Goal: Task Accomplishment & Management: Use online tool/utility

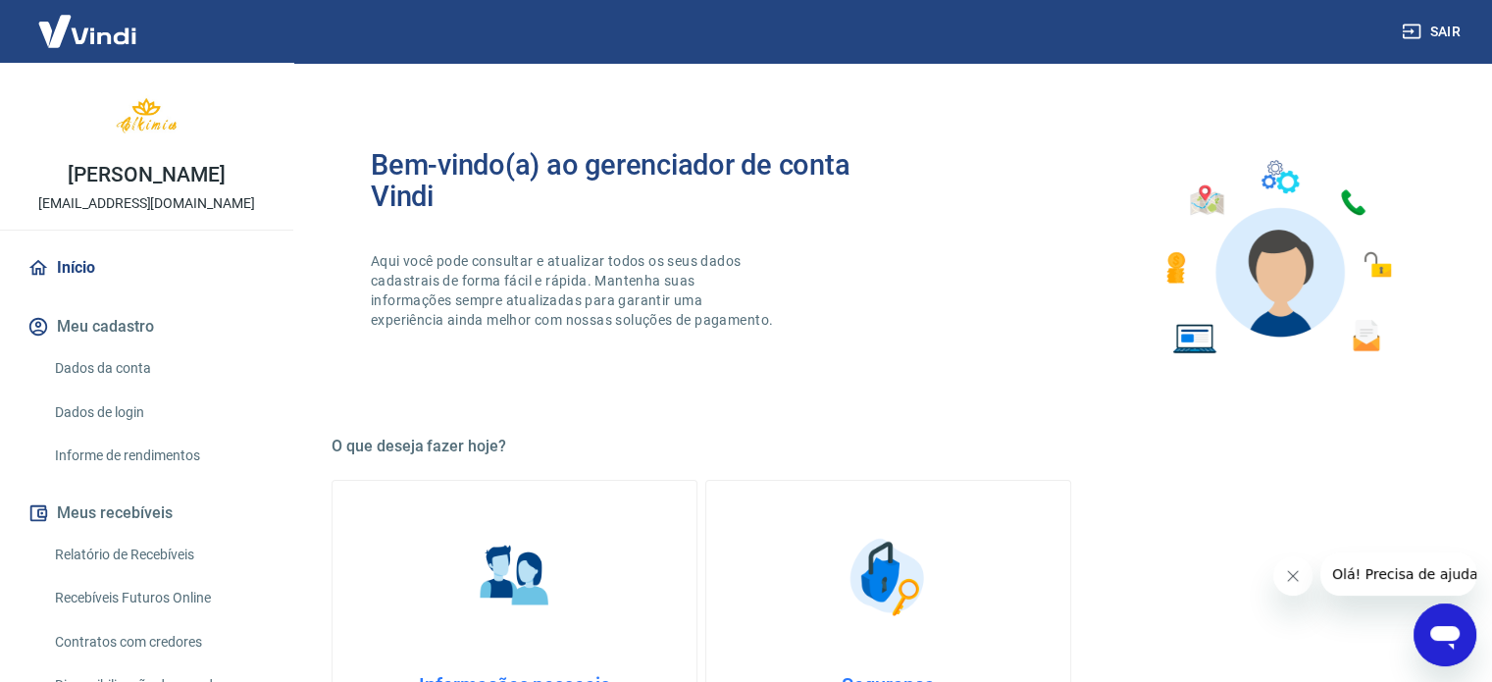
scroll to position [361, 0]
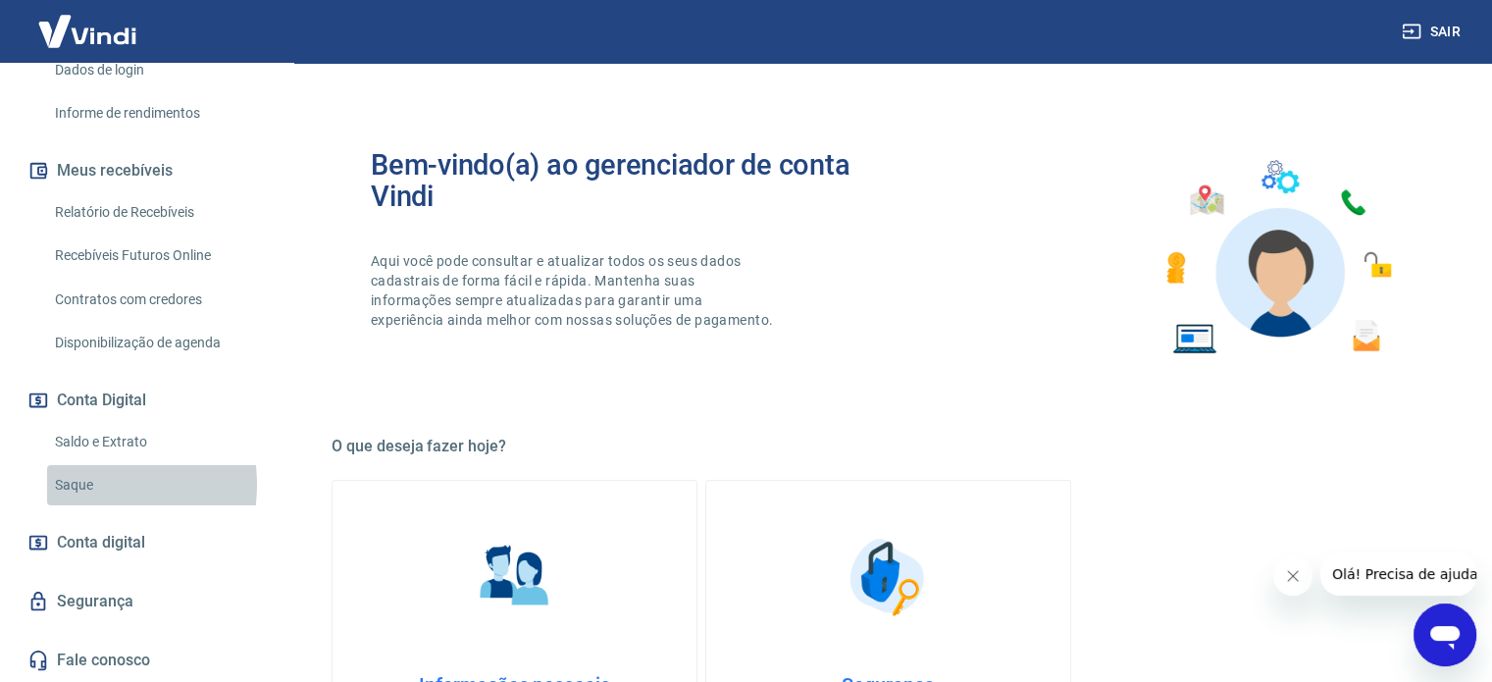
click at [83, 485] on link "Saque" at bounding box center [158, 485] width 223 height 40
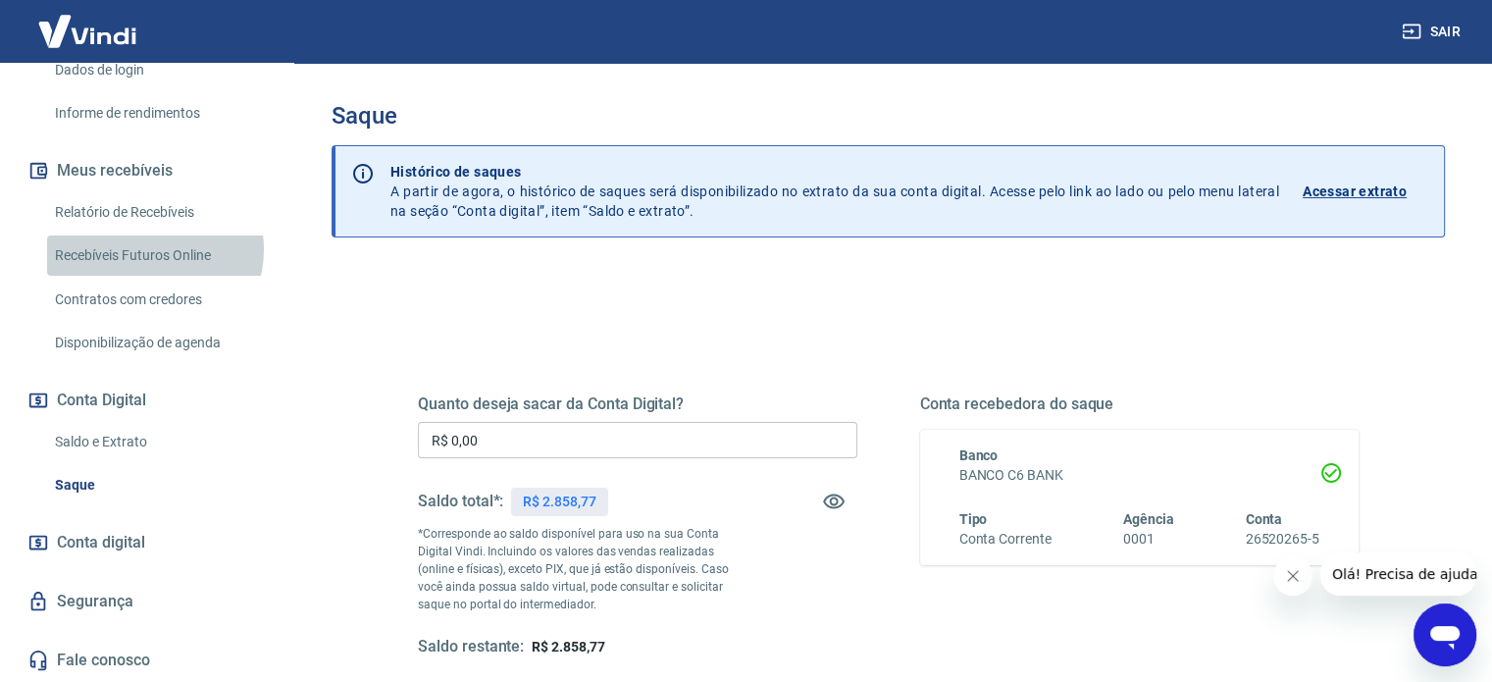
click at [153, 250] on link "Recebíveis Futuros Online" at bounding box center [158, 255] width 223 height 40
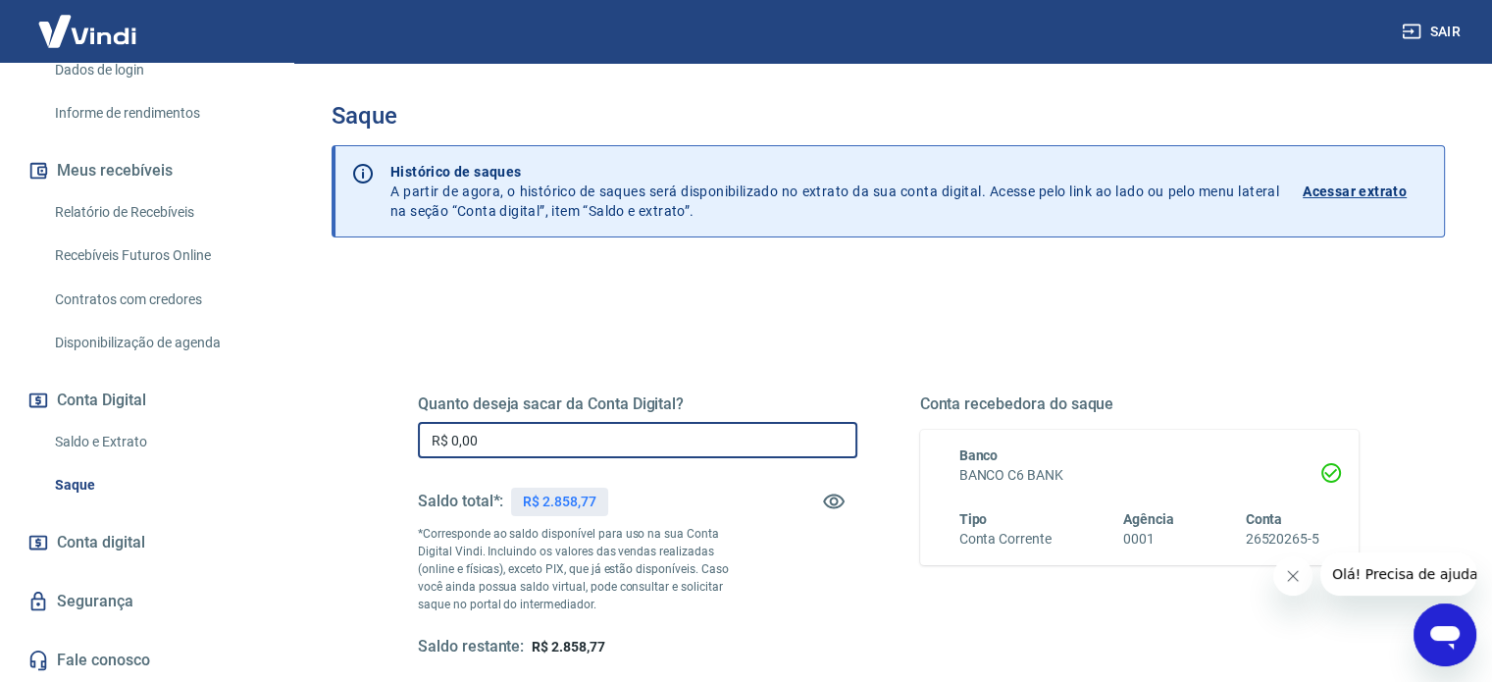
click at [483, 436] on input "R$ 0,00" at bounding box center [637, 440] width 439 height 36
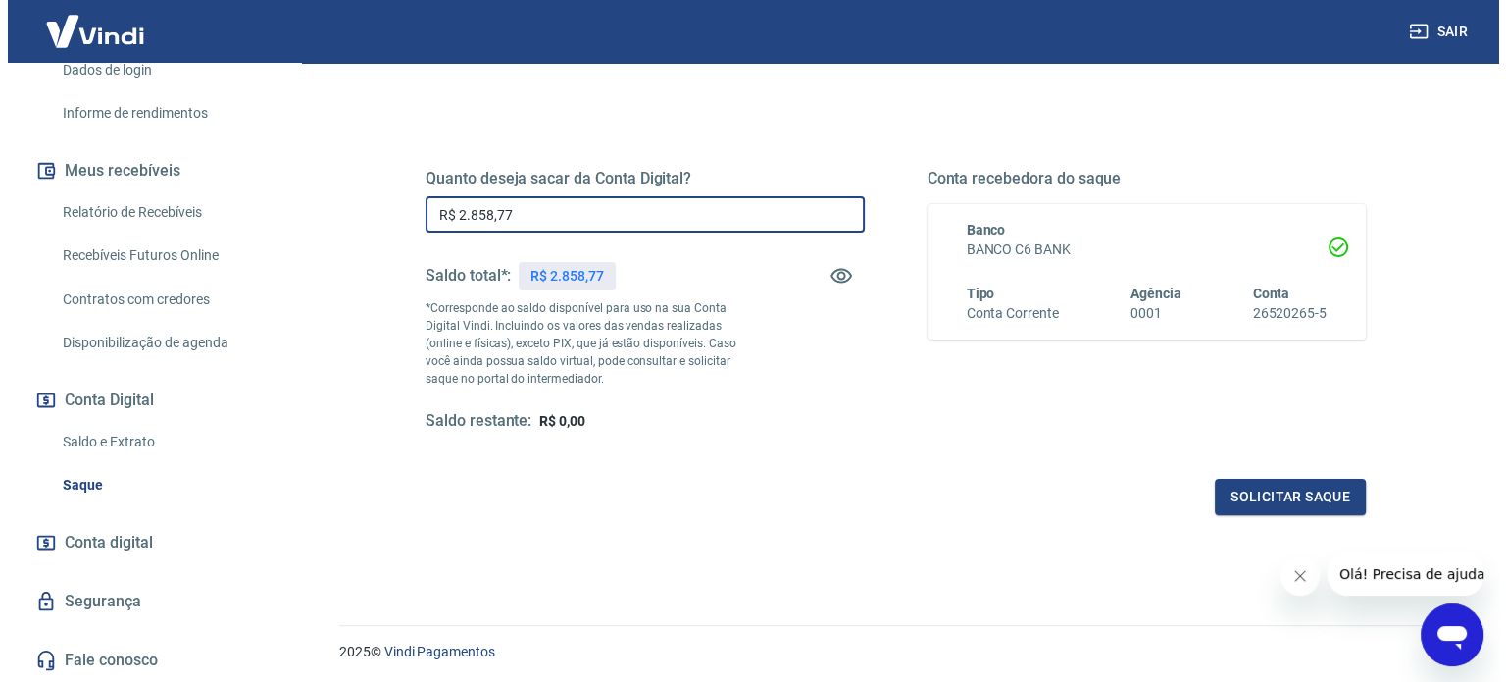
scroll to position [286, 0]
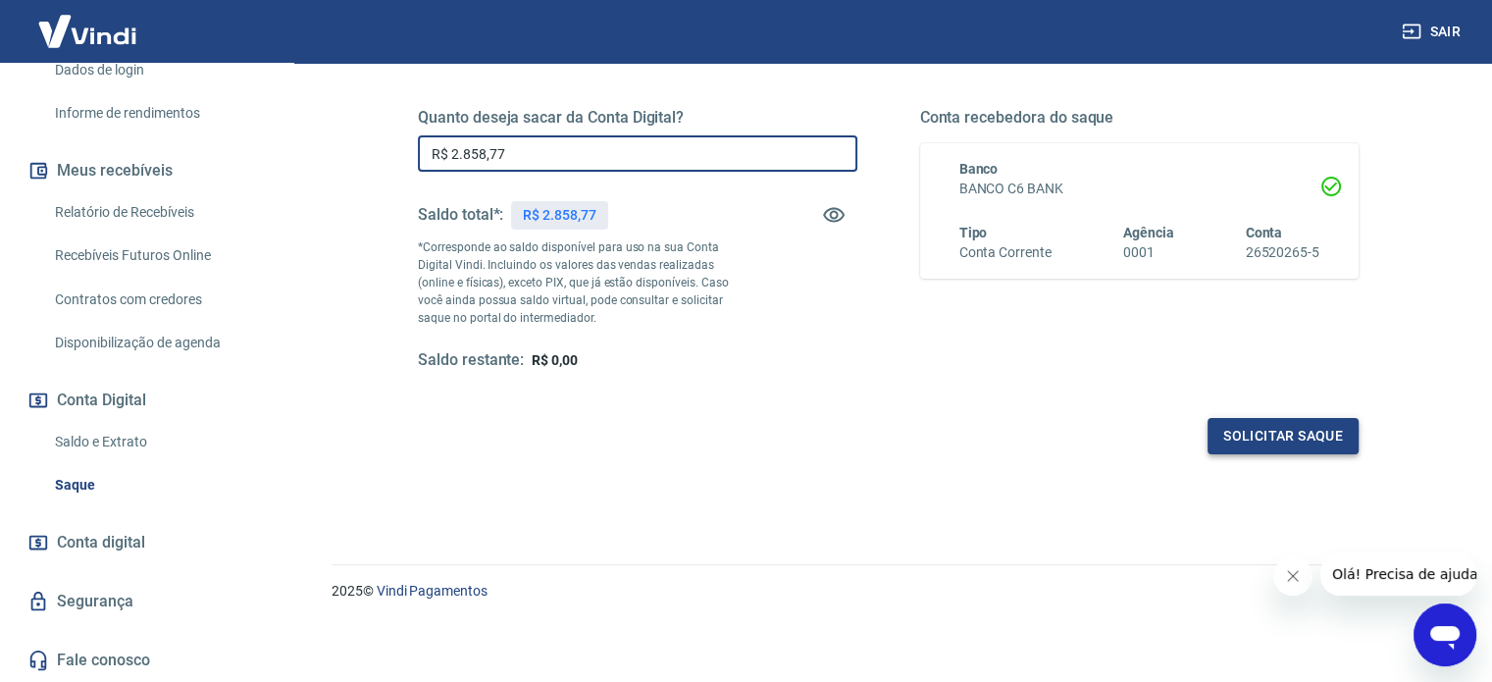
type input "R$ 2.858,77"
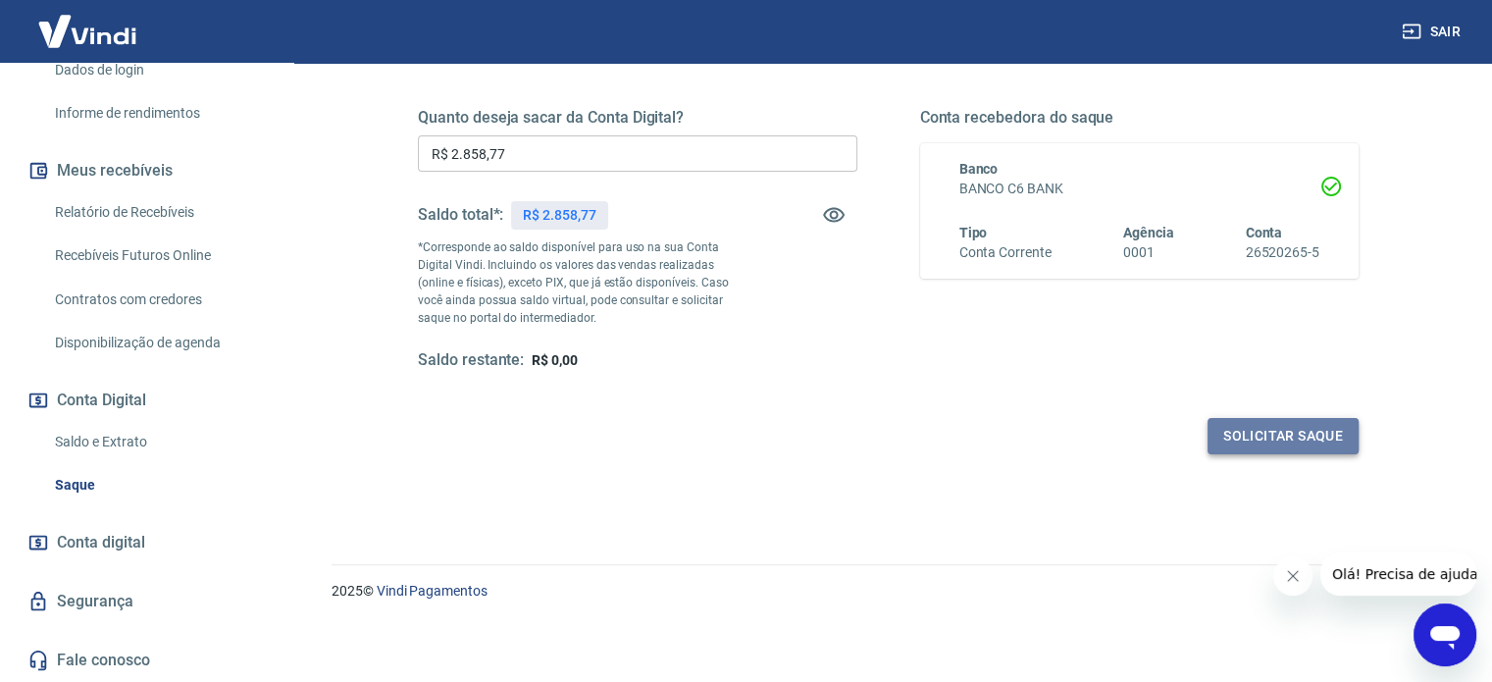
click at [1294, 434] on button "Solicitar saque" at bounding box center [1282, 436] width 151 height 36
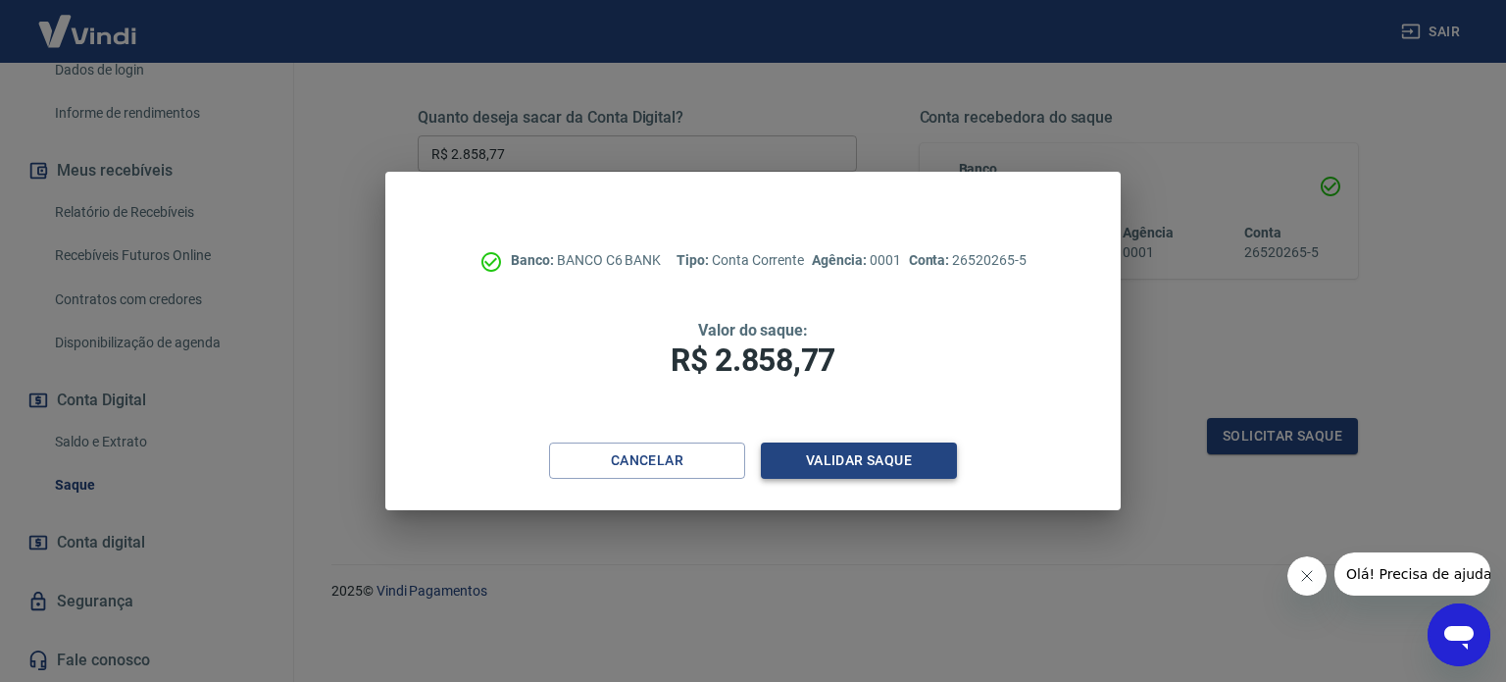
click at [828, 462] on button "Validar saque" at bounding box center [859, 460] width 196 height 36
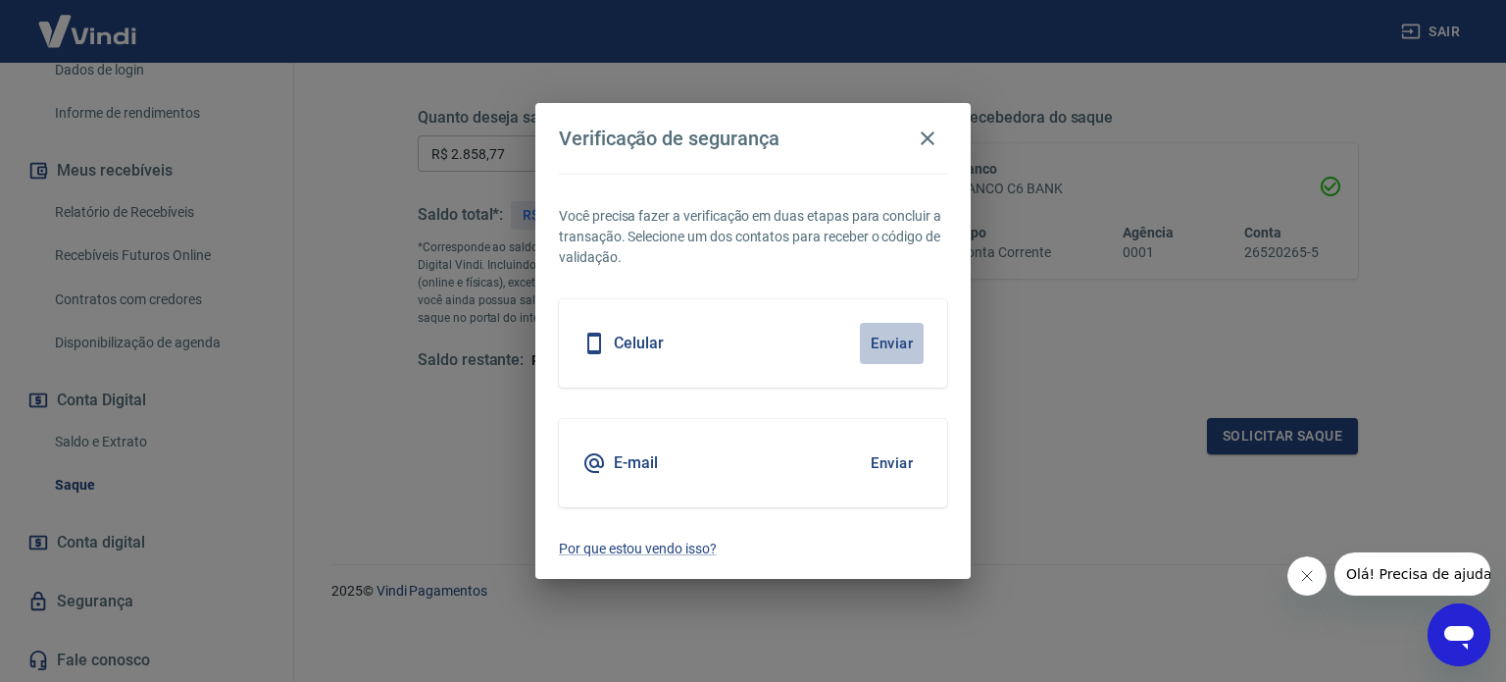
click at [878, 342] on button "Enviar" at bounding box center [892, 343] width 64 height 41
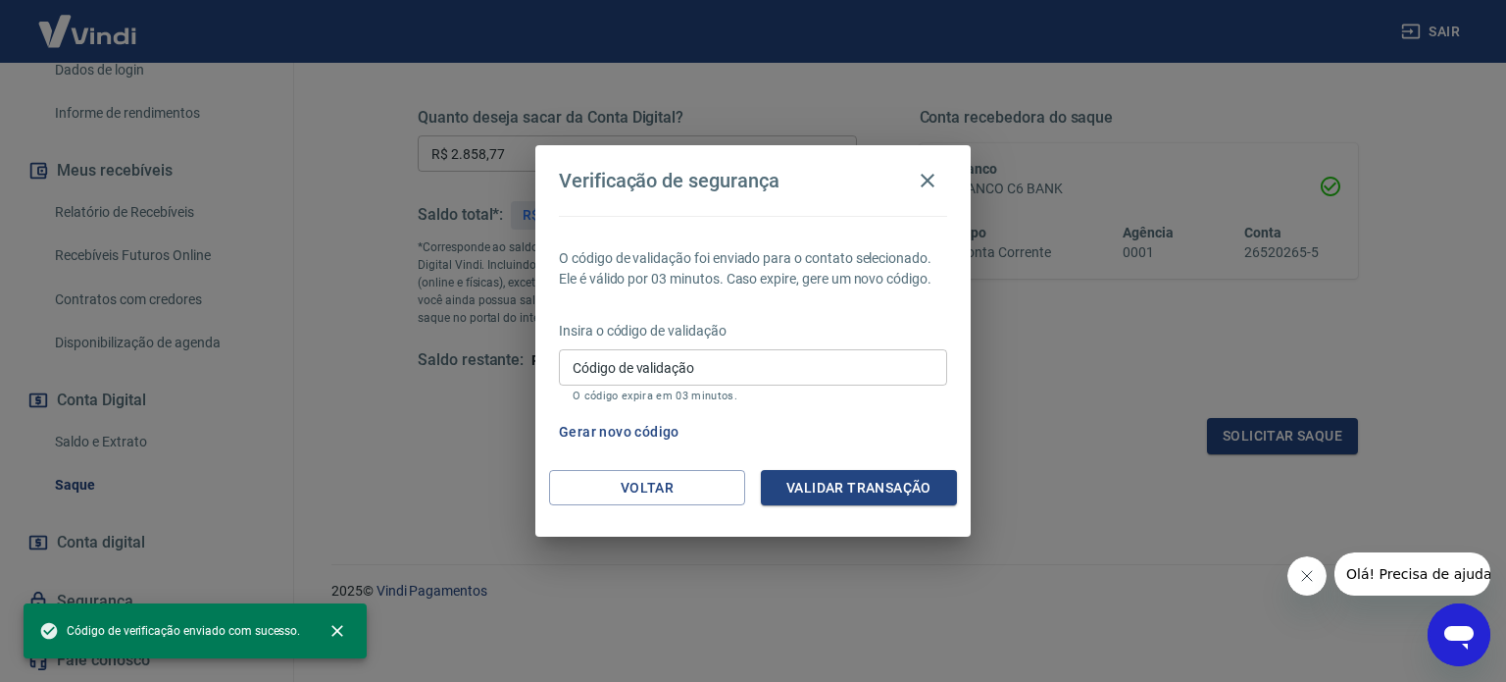
click at [710, 366] on input "Código de validação" at bounding box center [753, 367] width 388 height 36
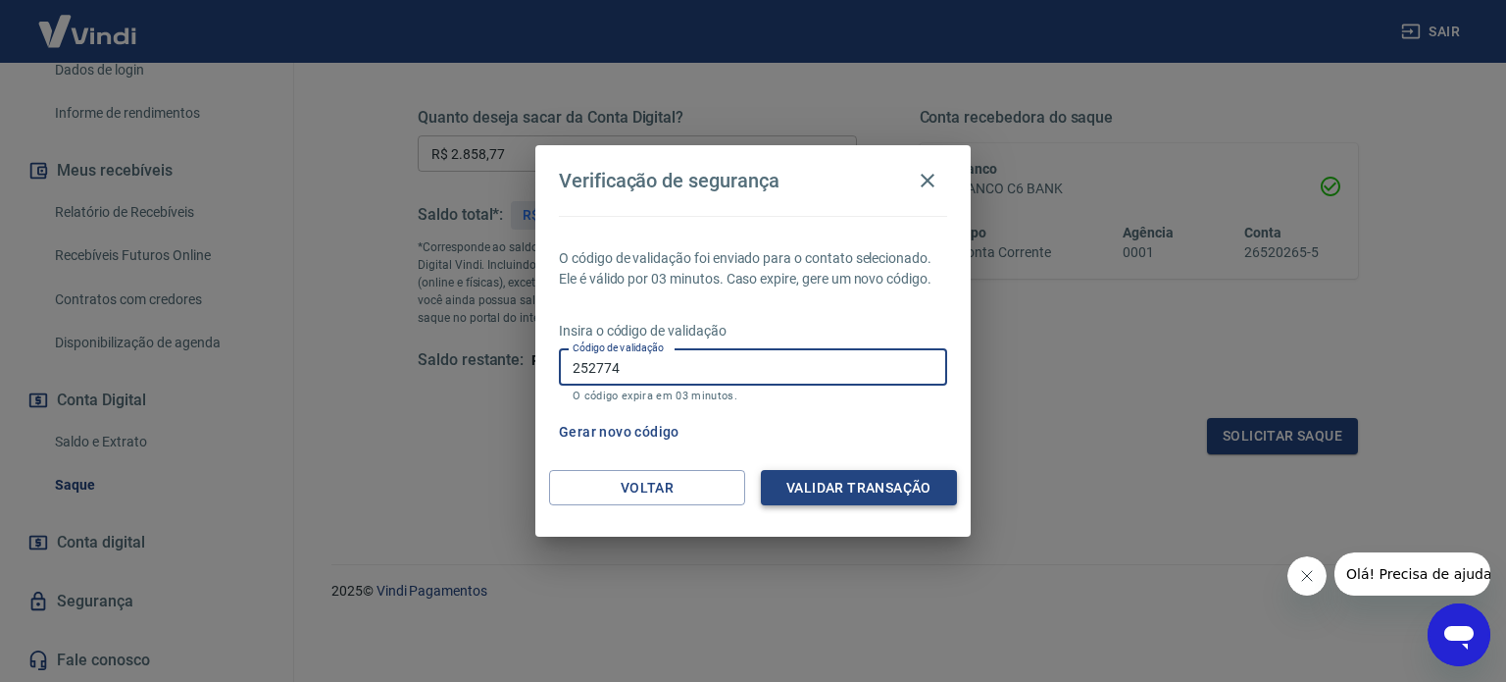
type input "252774"
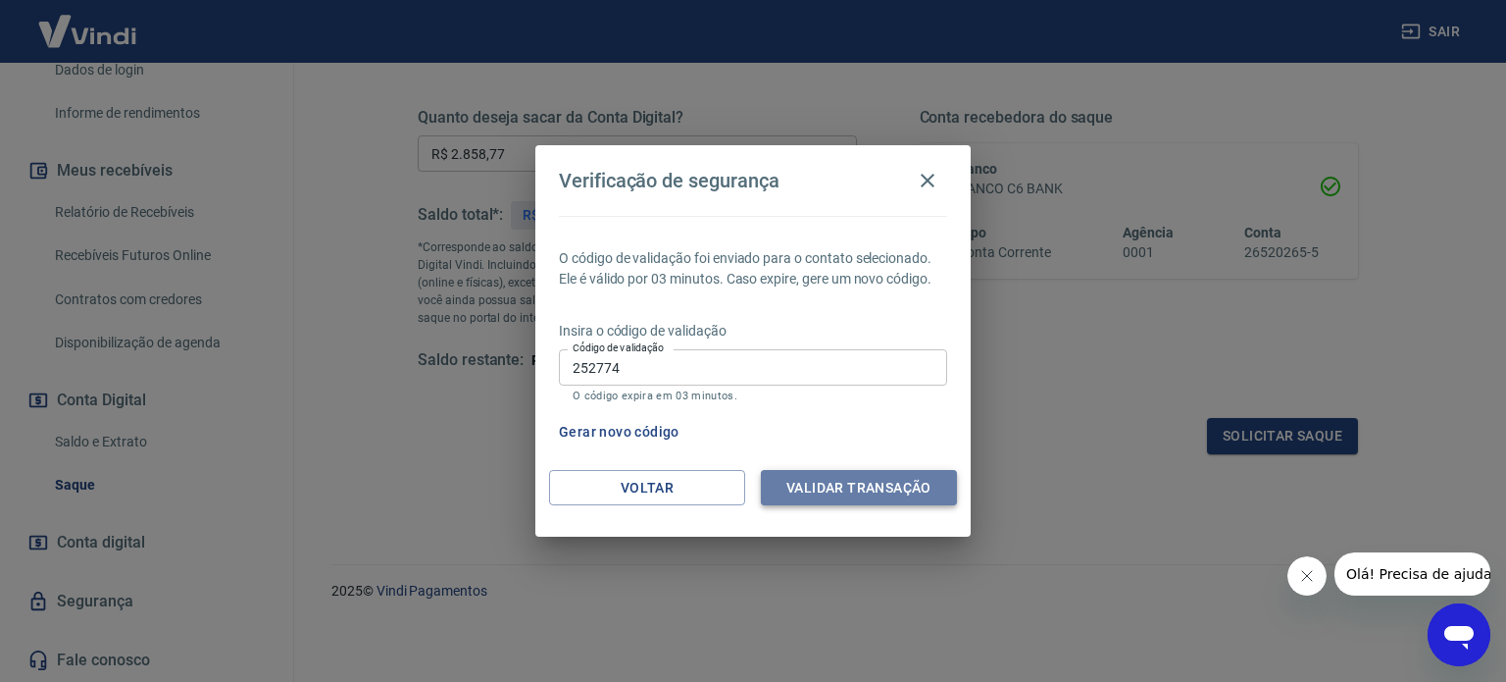
click at [812, 490] on button "Validar transação" at bounding box center [859, 488] width 196 height 36
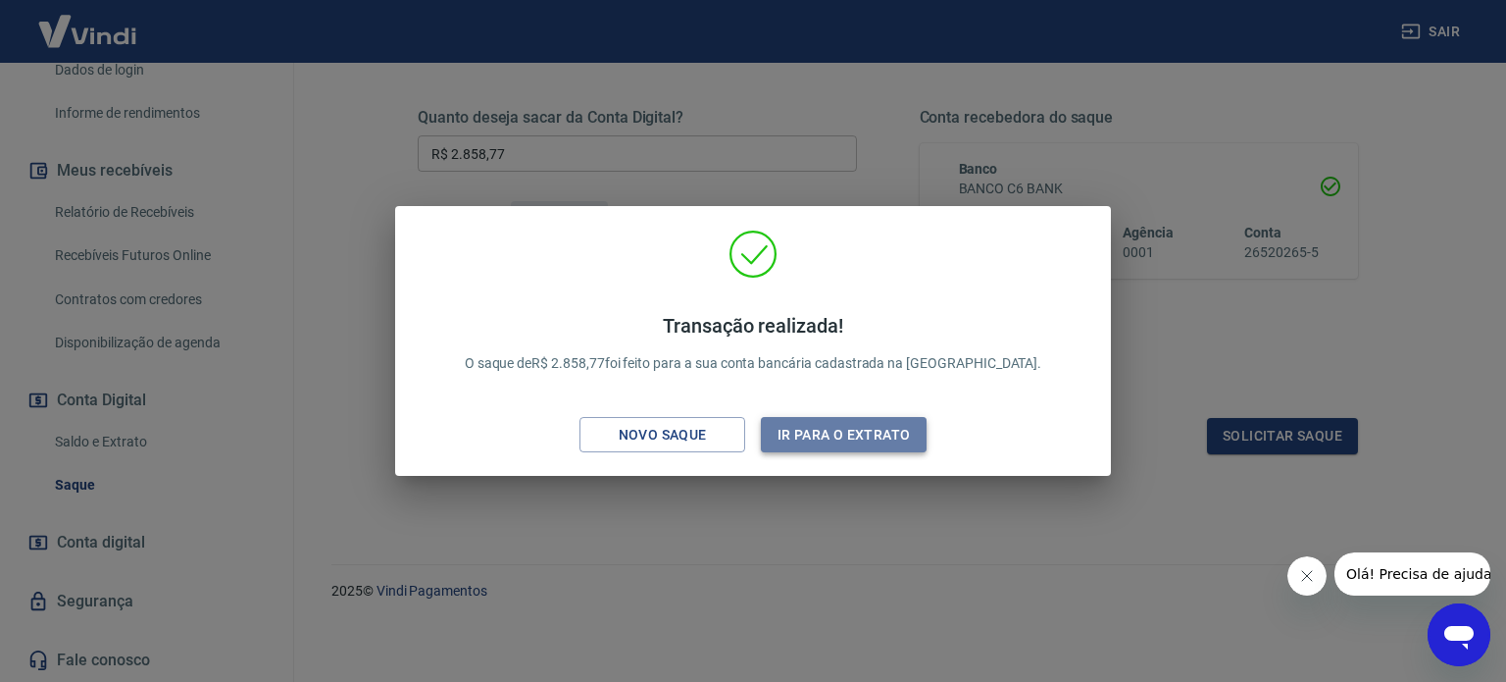
click at [821, 434] on button "Ir para o extrato" at bounding box center [844, 435] width 166 height 36
